Goal: Check status: Check status

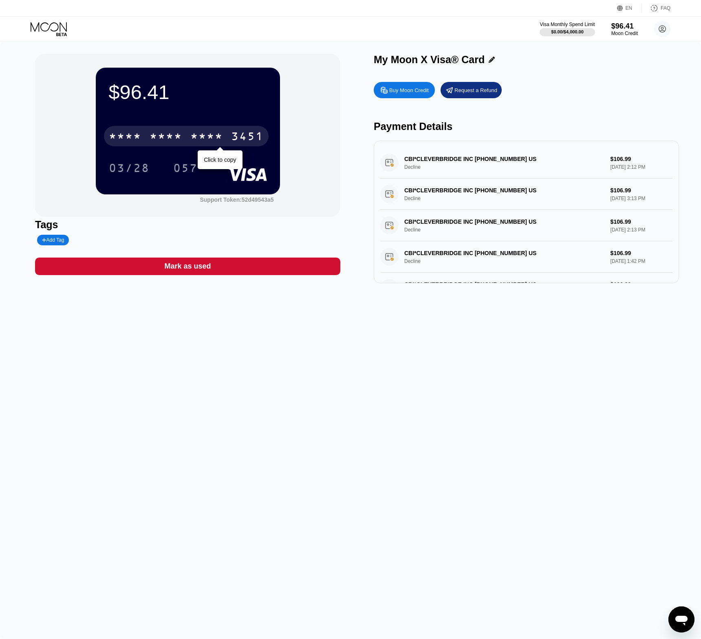
click at [192, 137] on div "* * * *" at bounding box center [206, 137] width 33 height 13
click at [152, 137] on div "6500" at bounding box center [166, 137] width 33 height 13
click at [159, 139] on div "* * * *" at bounding box center [166, 137] width 33 height 13
click at [354, 397] on div "$96.41 4513 6500 2859 3451 03/28 057 Support Token: 52d49543a5 Tags Add Tag Mar…" at bounding box center [350, 341] width 701 height 598
